Goal: Task Accomplishment & Management: Manage account settings

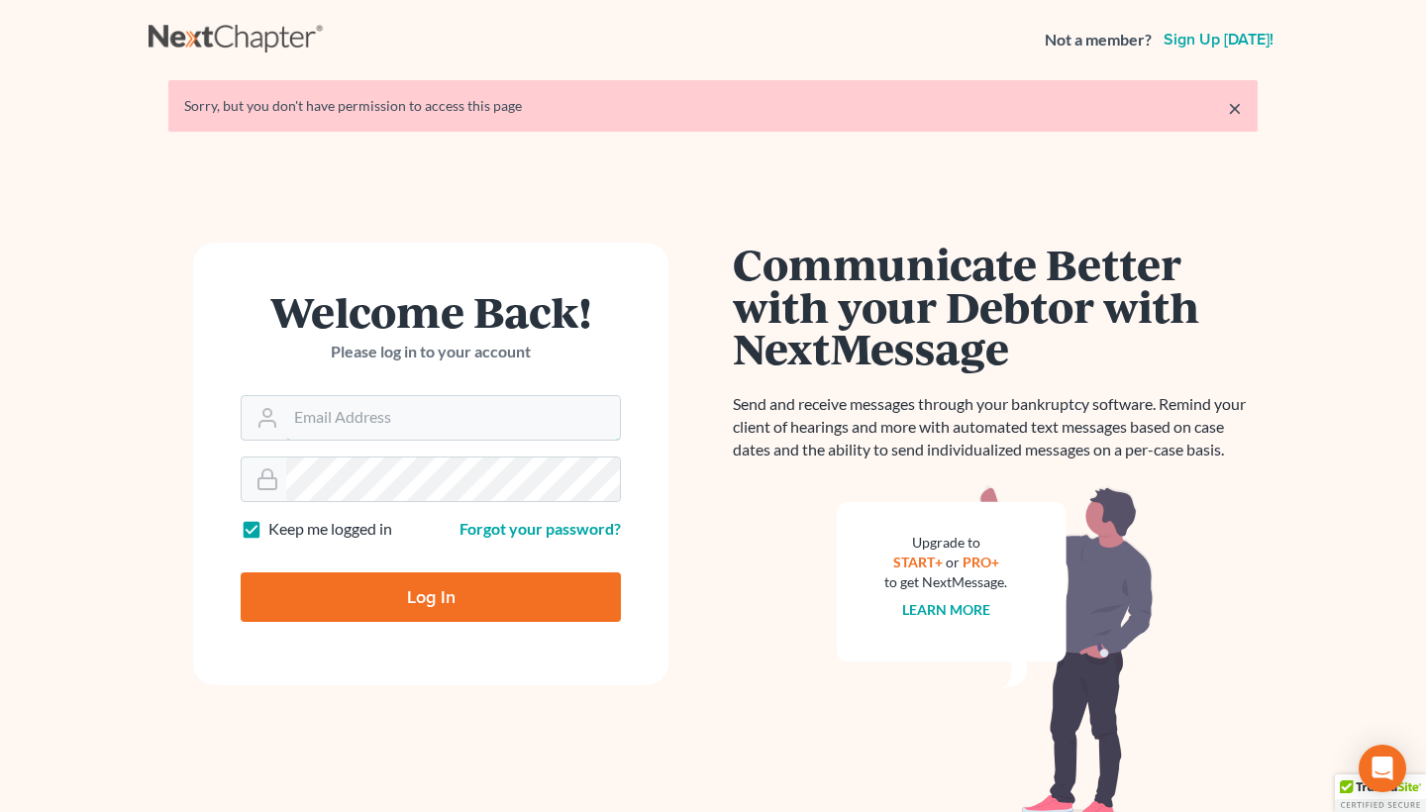
type input "[EMAIL_ADDRESS][DOMAIN_NAME]"
click at [431, 595] on input "Log In" at bounding box center [431, 597] width 380 height 50
type input "Thinking..."
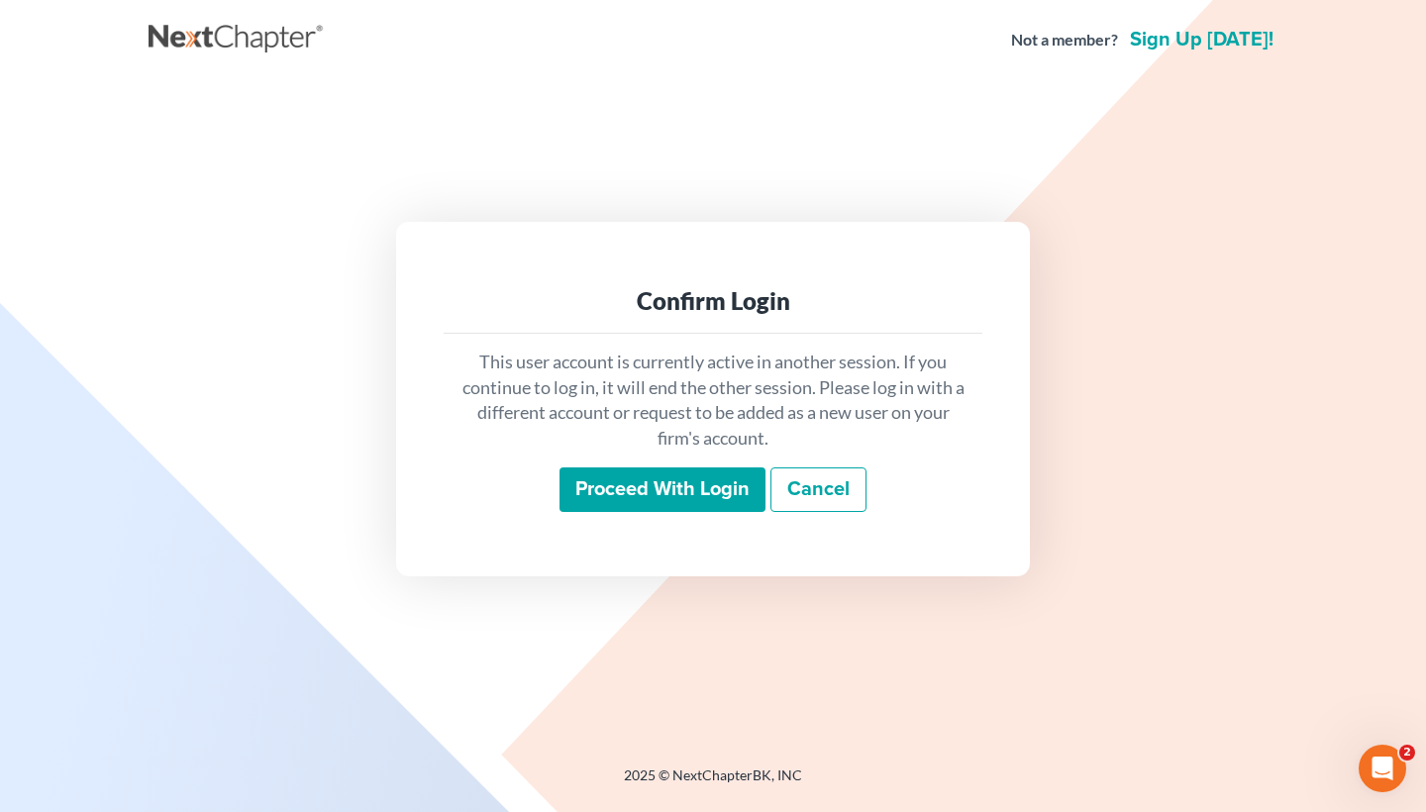
click at [616, 497] on input "Proceed with login" at bounding box center [662, 490] width 206 height 46
